Goal: Find contact information: Find contact information

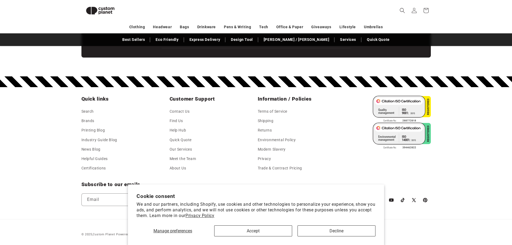
scroll to position [945, 0]
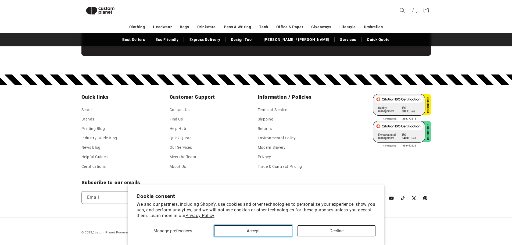
click at [251, 234] on button "Accept" at bounding box center [253, 230] width 78 height 11
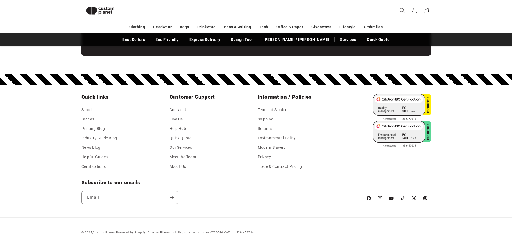
scroll to position [0, 512]
click at [180, 121] on link "Find Us" at bounding box center [175, 118] width 13 height 9
click at [171, 107] on link "Contact Us" at bounding box center [179, 110] width 20 height 8
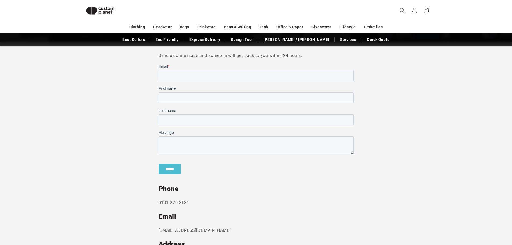
scroll to position [208, 0]
